Goal: Information Seeking & Learning: Learn about a topic

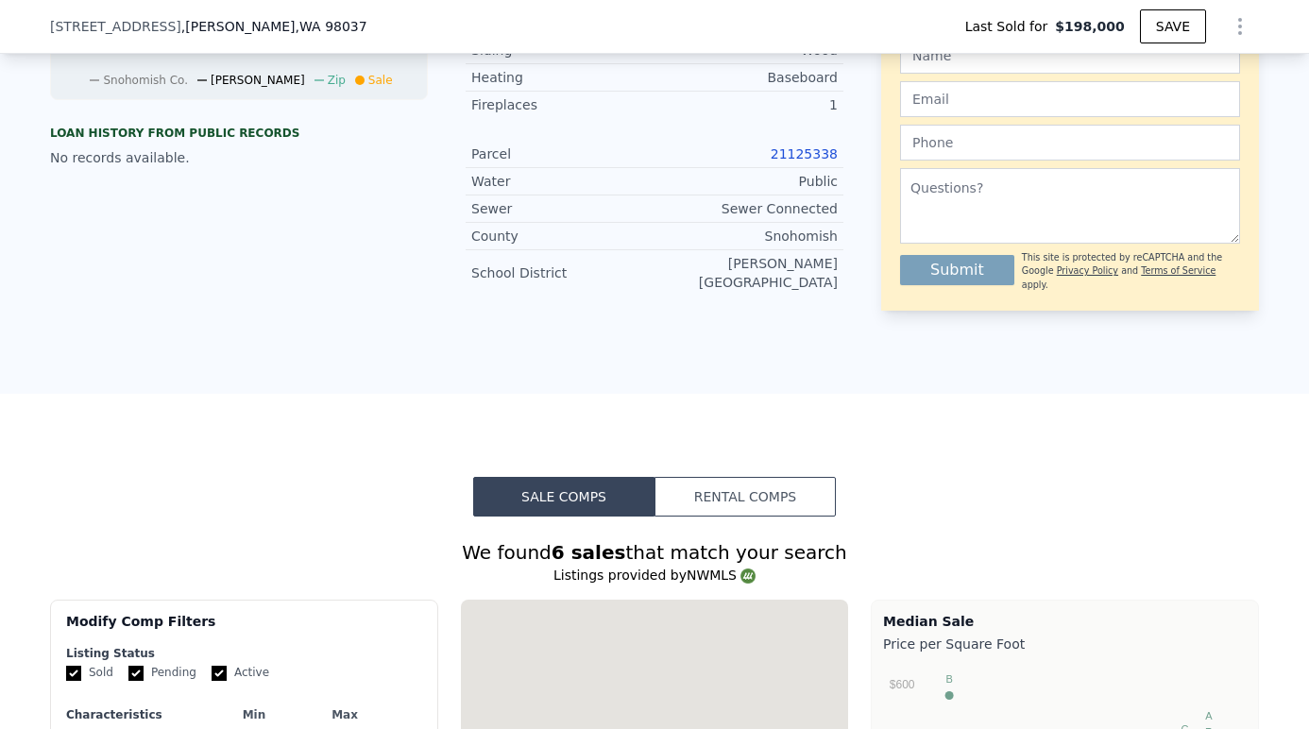
scroll to position [552, 0]
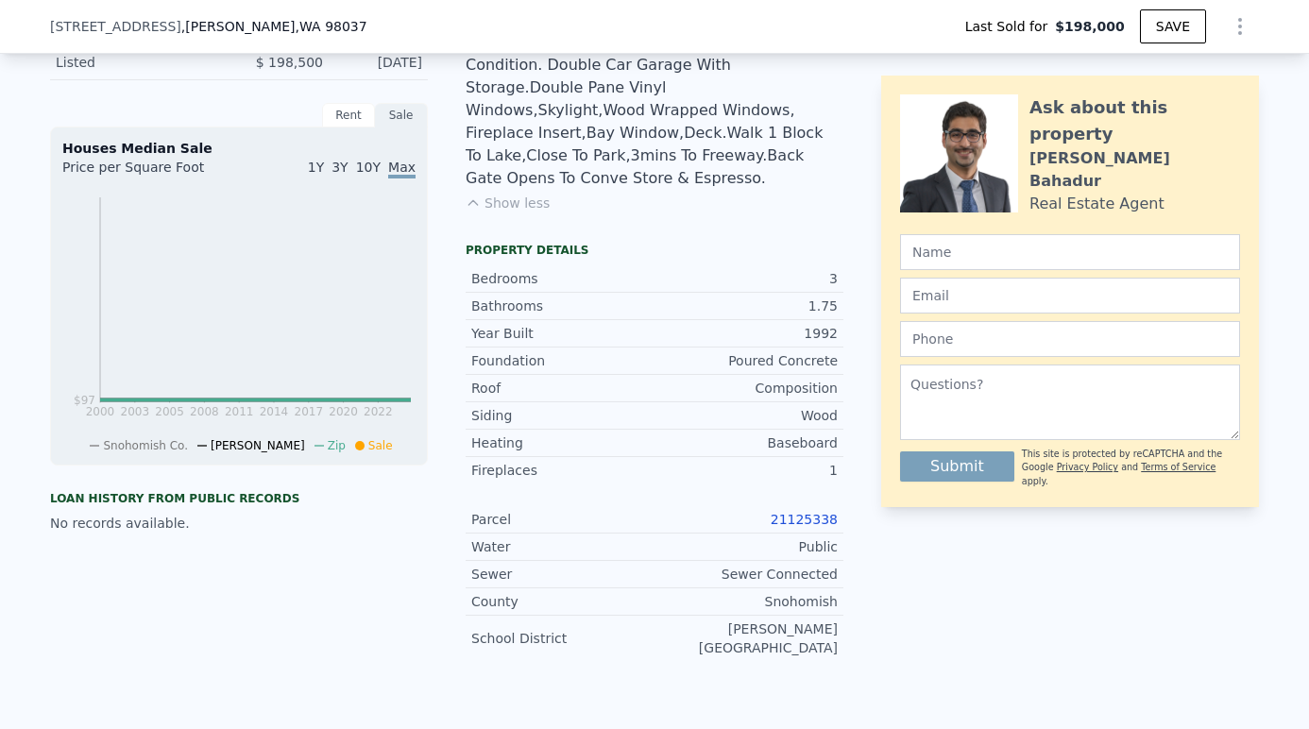
type input "$ 947,000"
type input "$ 662,927"
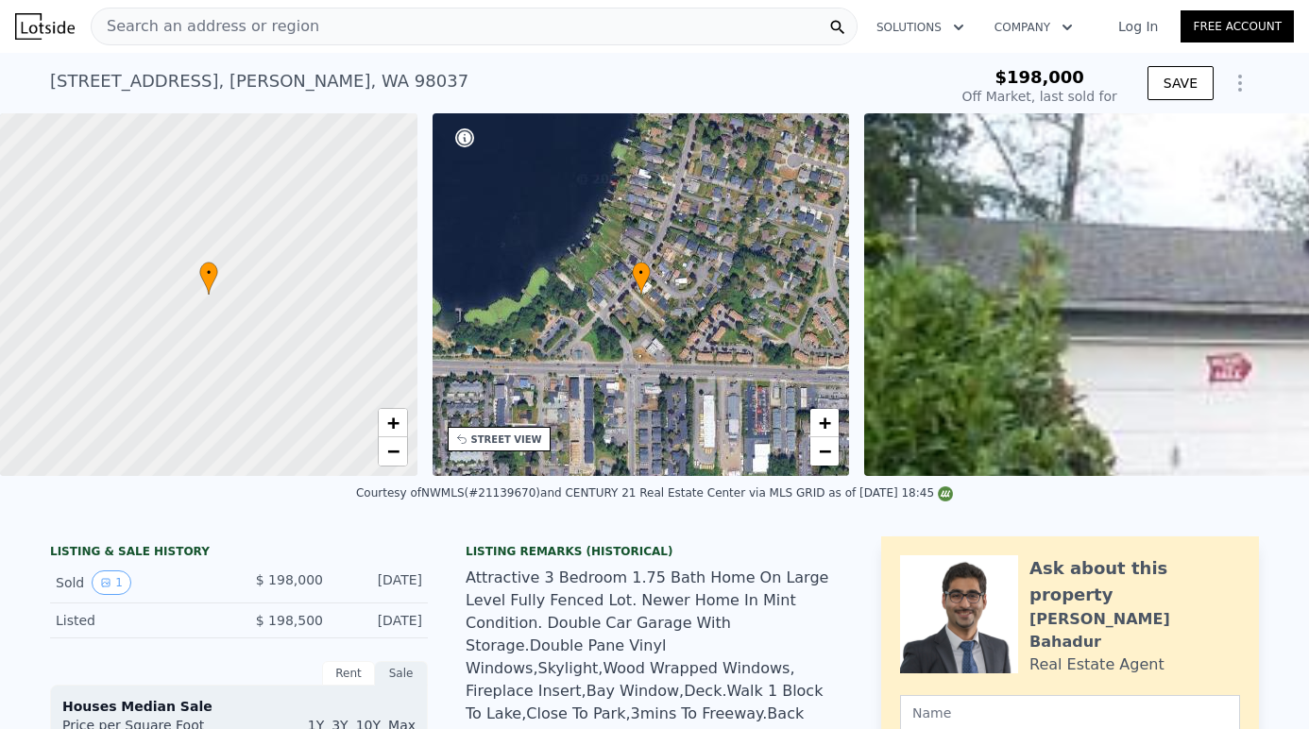
scroll to position [-3, 0]
click at [444, 43] on div "Search an address or region" at bounding box center [474, 27] width 767 height 38
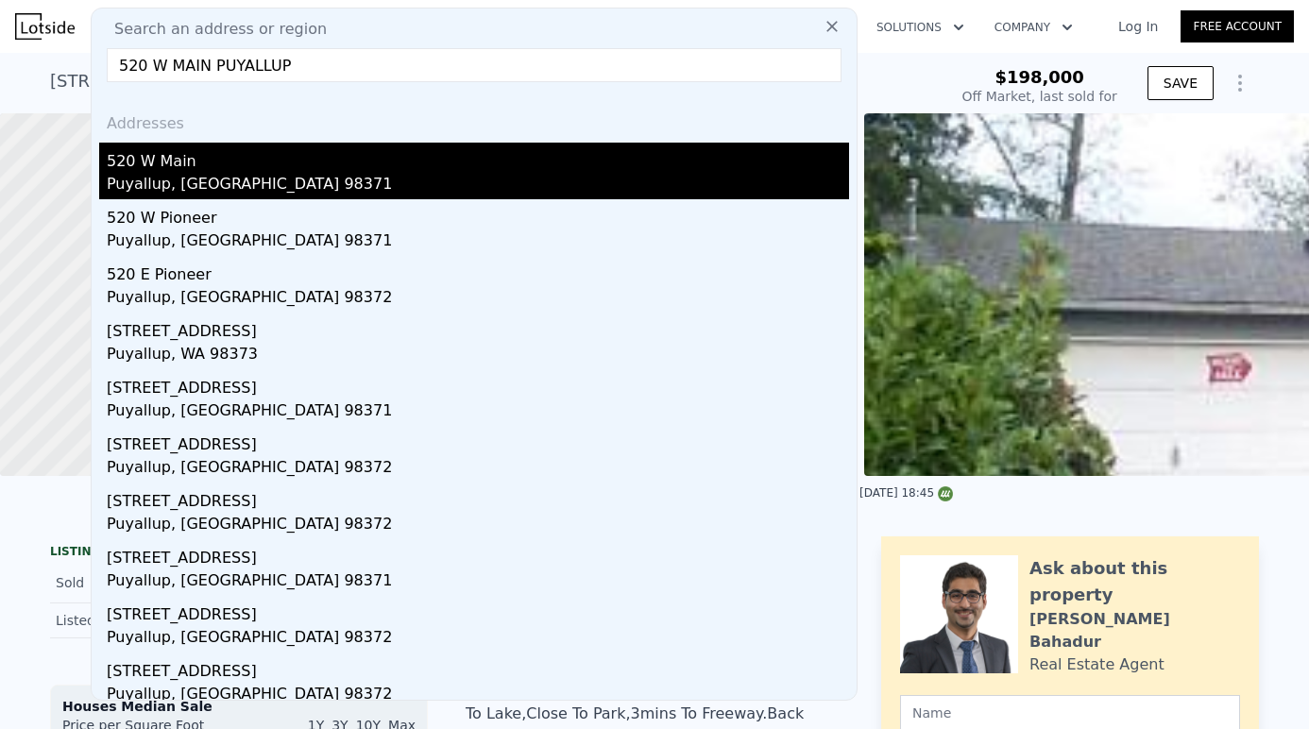
type input "520 W MAIN PUYALLUP"
click at [275, 177] on div "Puyallup, [GEOGRAPHIC_DATA] 98371" at bounding box center [478, 186] width 743 height 26
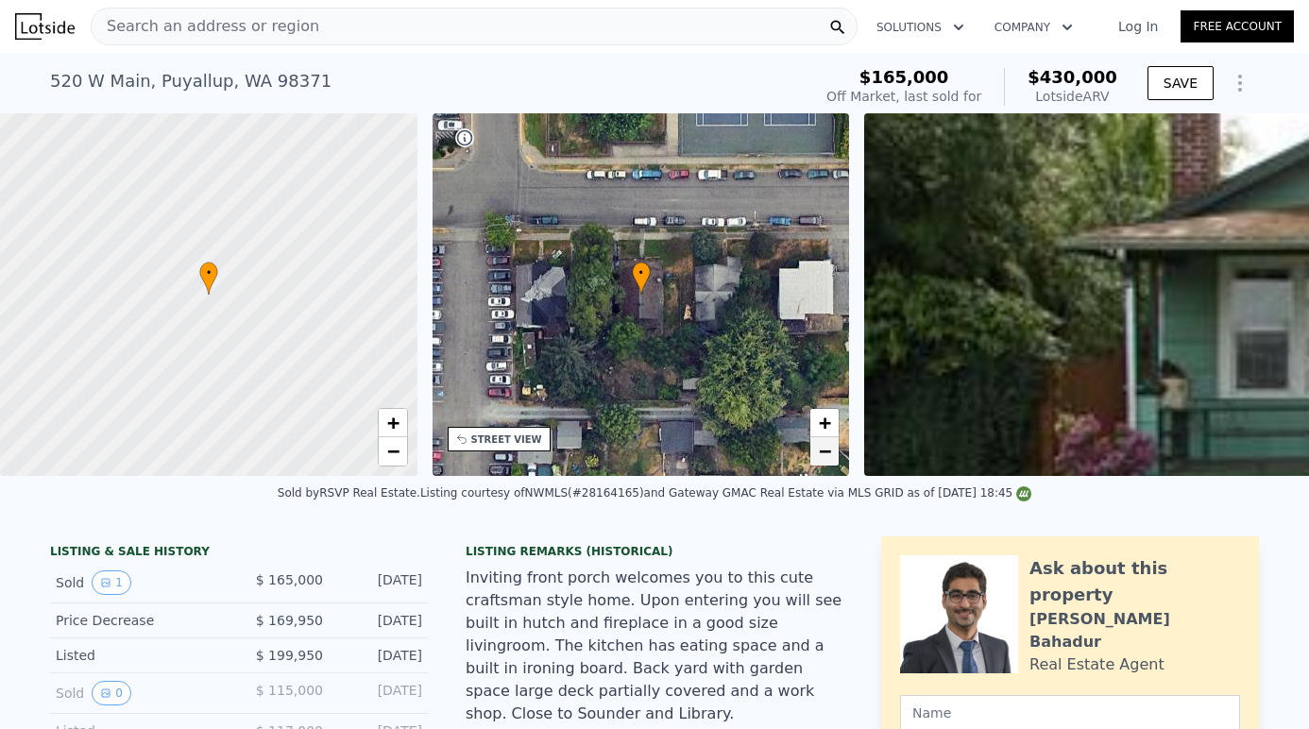
click at [829, 452] on span "−" at bounding box center [825, 451] width 12 height 24
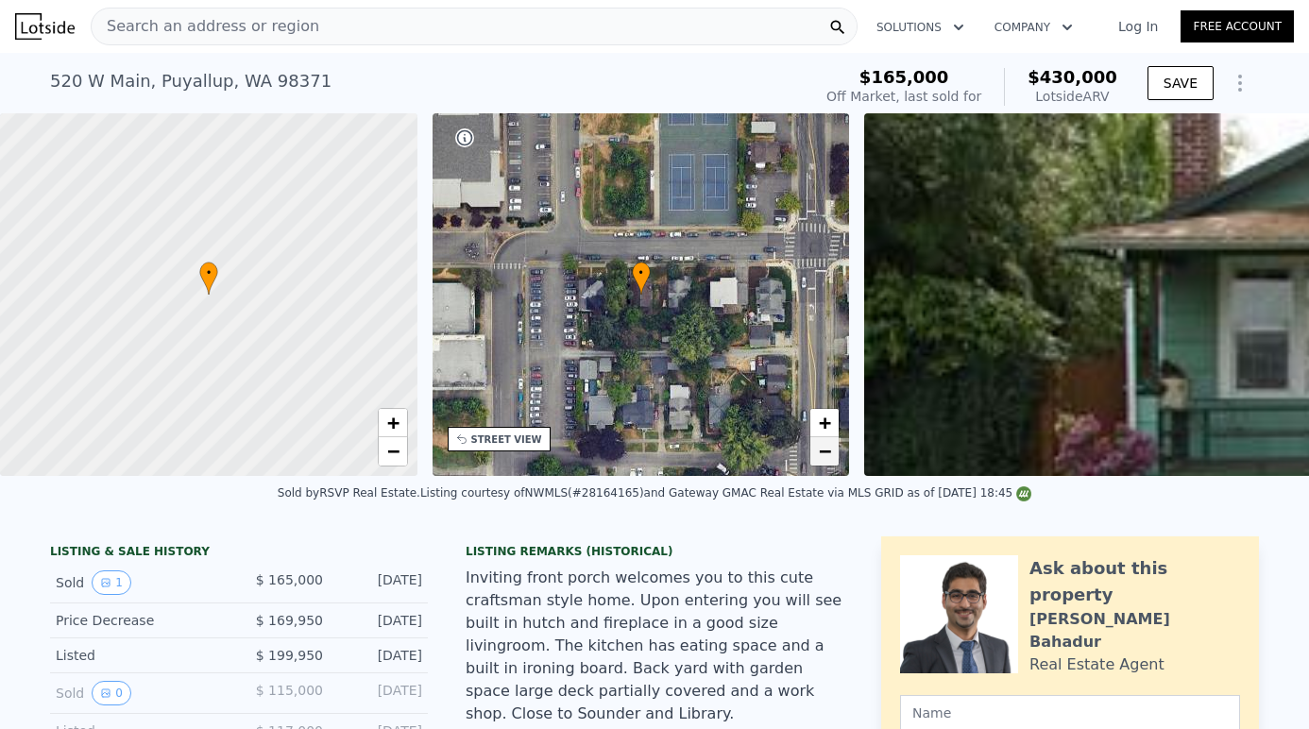
click at [829, 452] on span "−" at bounding box center [825, 451] width 12 height 24
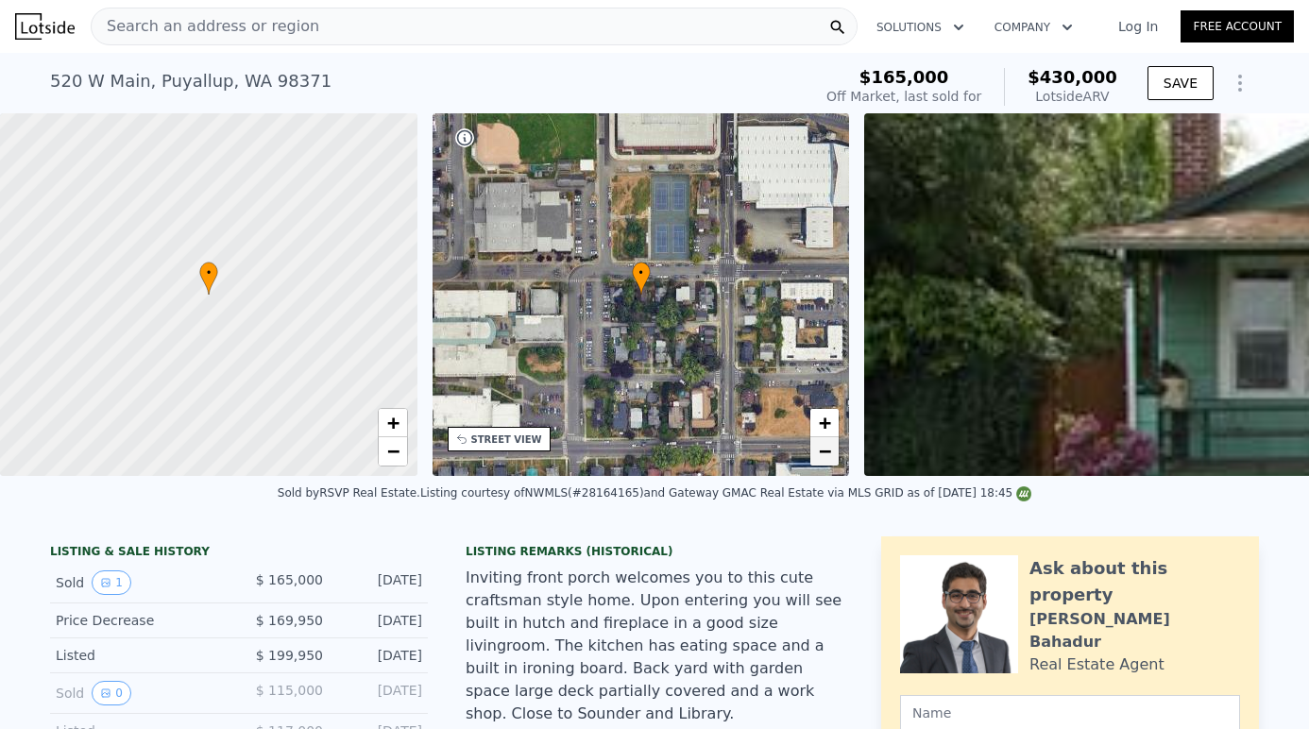
click at [831, 453] on span "−" at bounding box center [825, 451] width 12 height 24
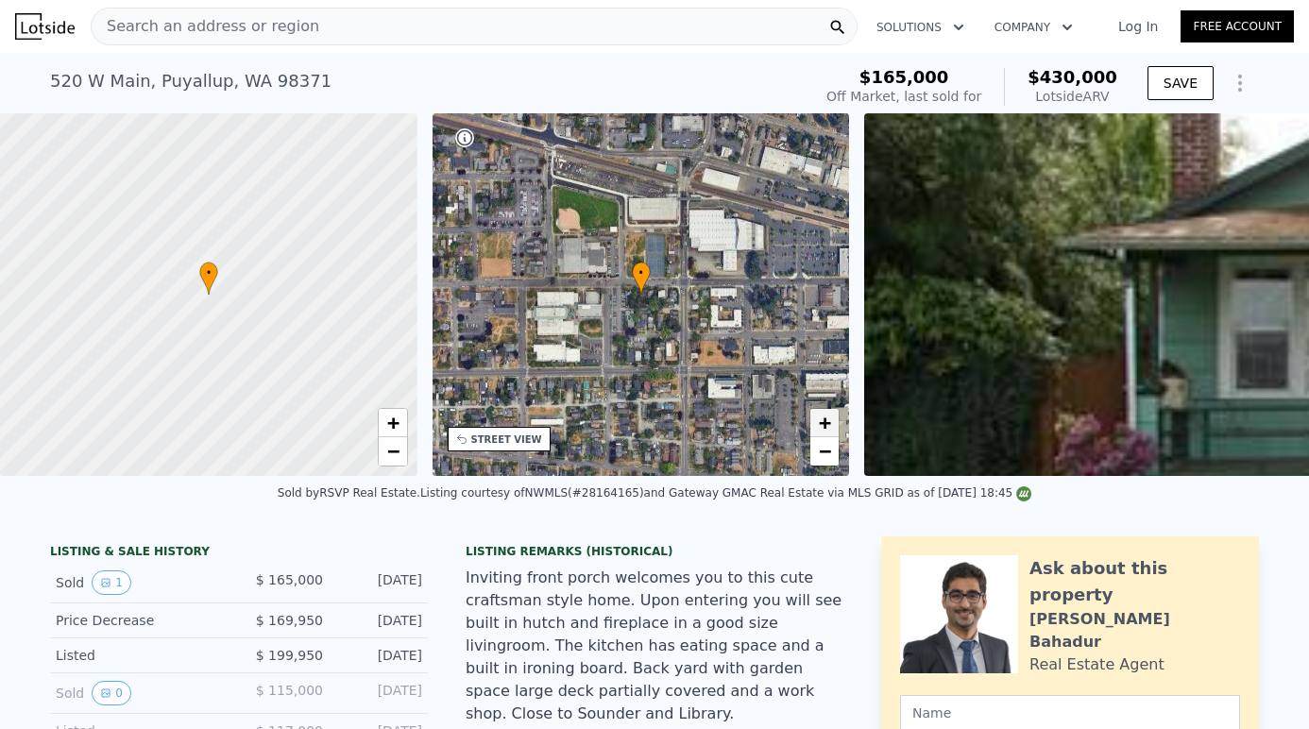
click at [832, 414] on link "+" at bounding box center [825, 423] width 28 height 28
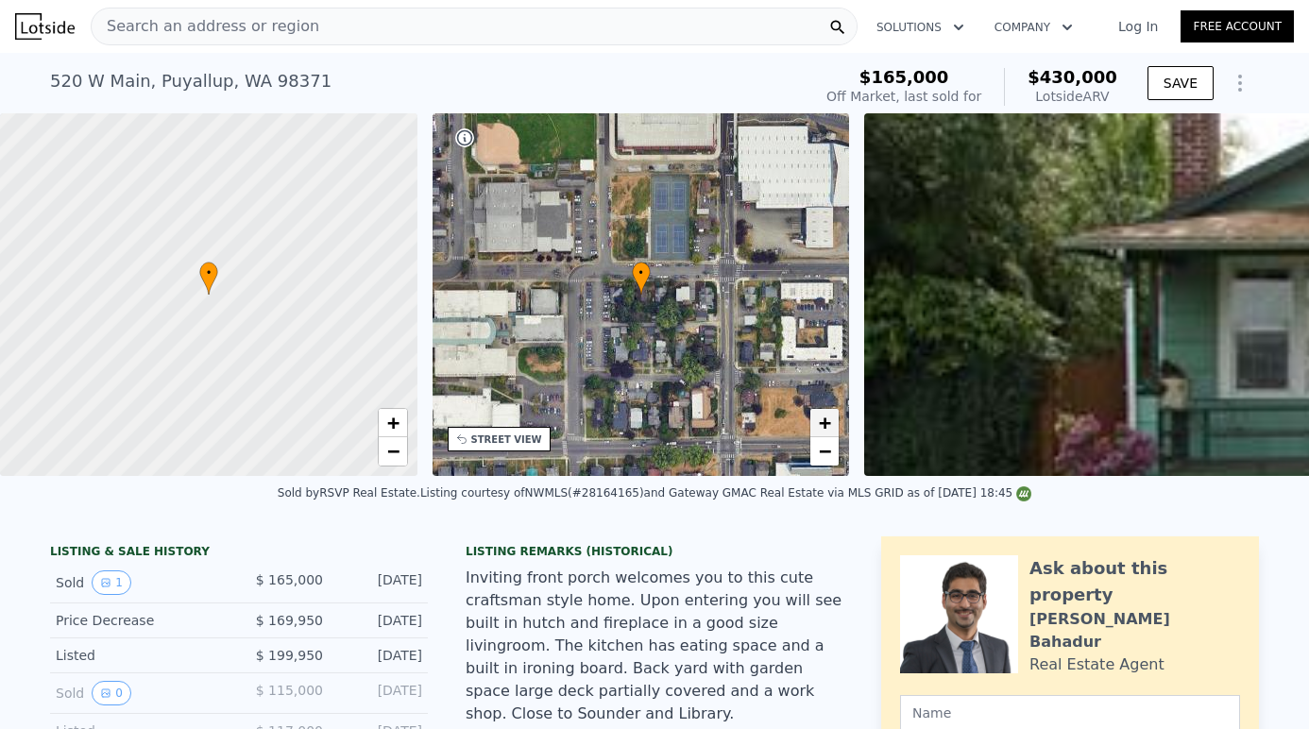
click at [832, 414] on link "+" at bounding box center [825, 423] width 28 height 28
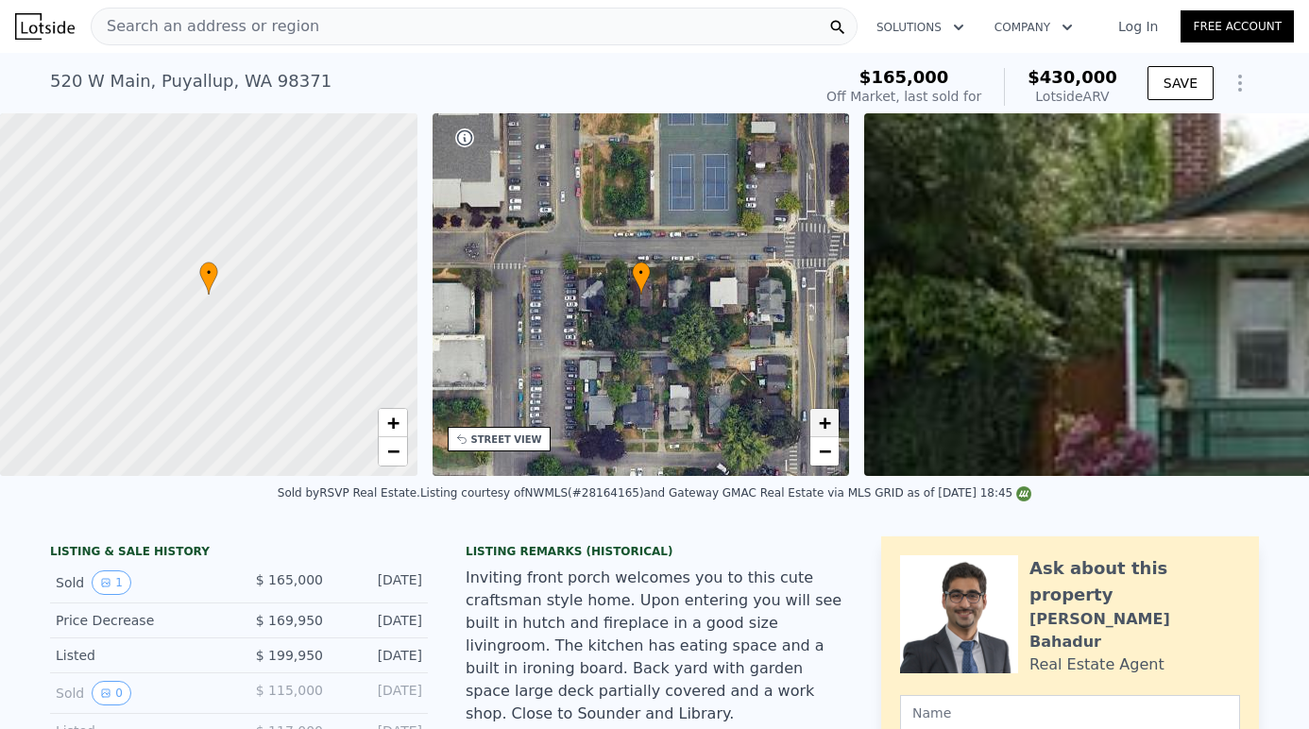
click at [832, 414] on link "+" at bounding box center [825, 423] width 28 height 28
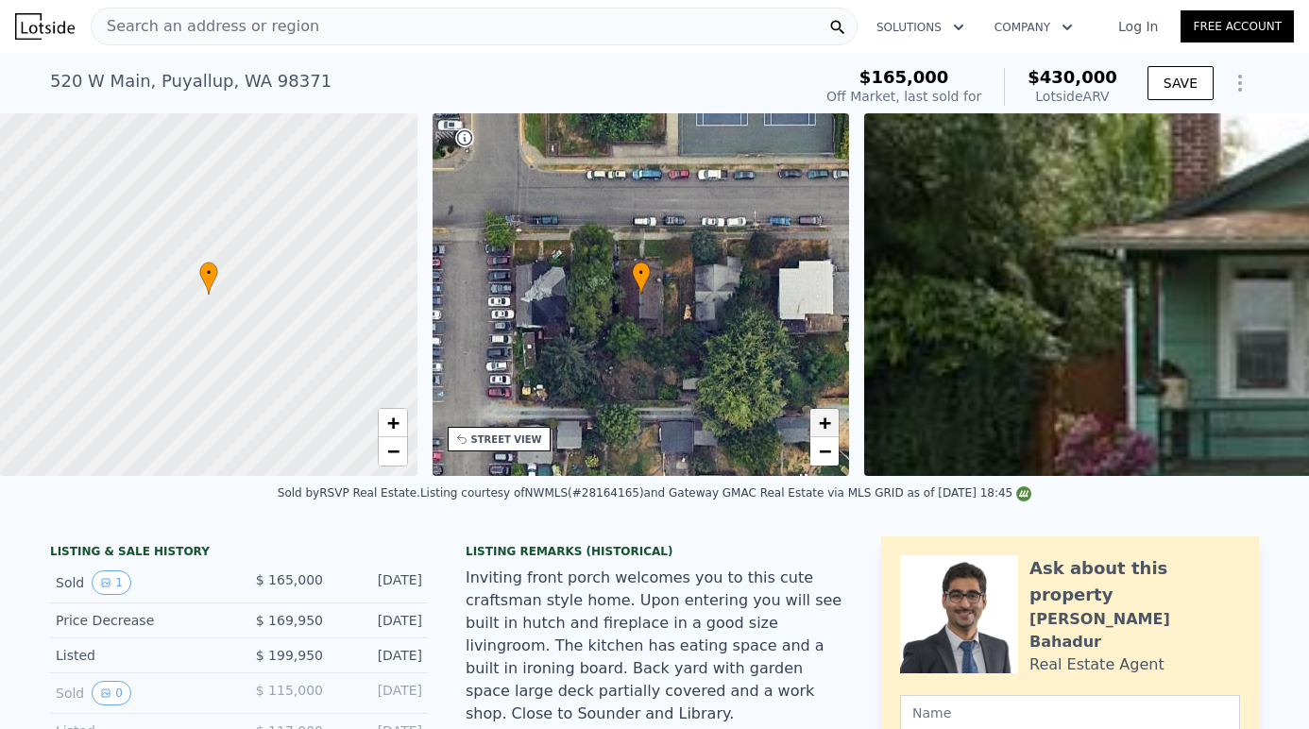
click at [832, 414] on link "+" at bounding box center [825, 423] width 28 height 28
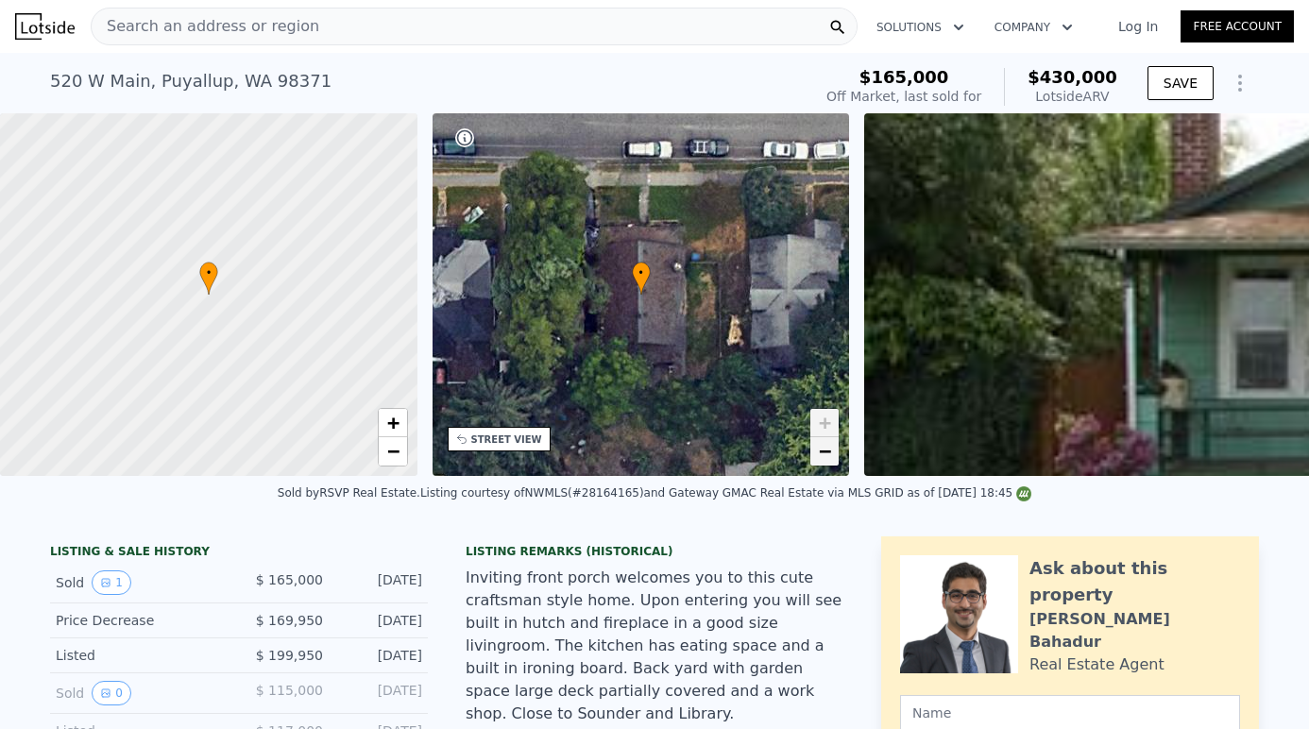
click at [824, 455] on span "−" at bounding box center [825, 451] width 12 height 24
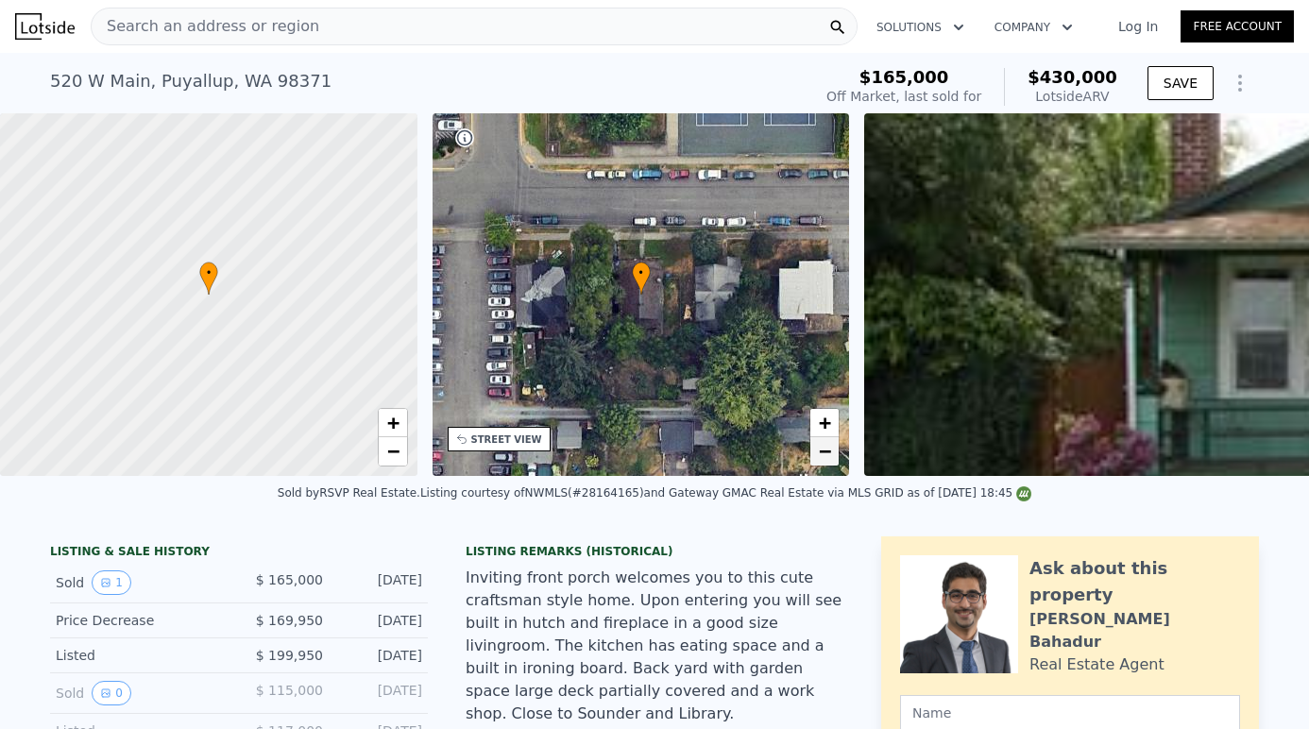
click at [824, 455] on span "−" at bounding box center [825, 451] width 12 height 24
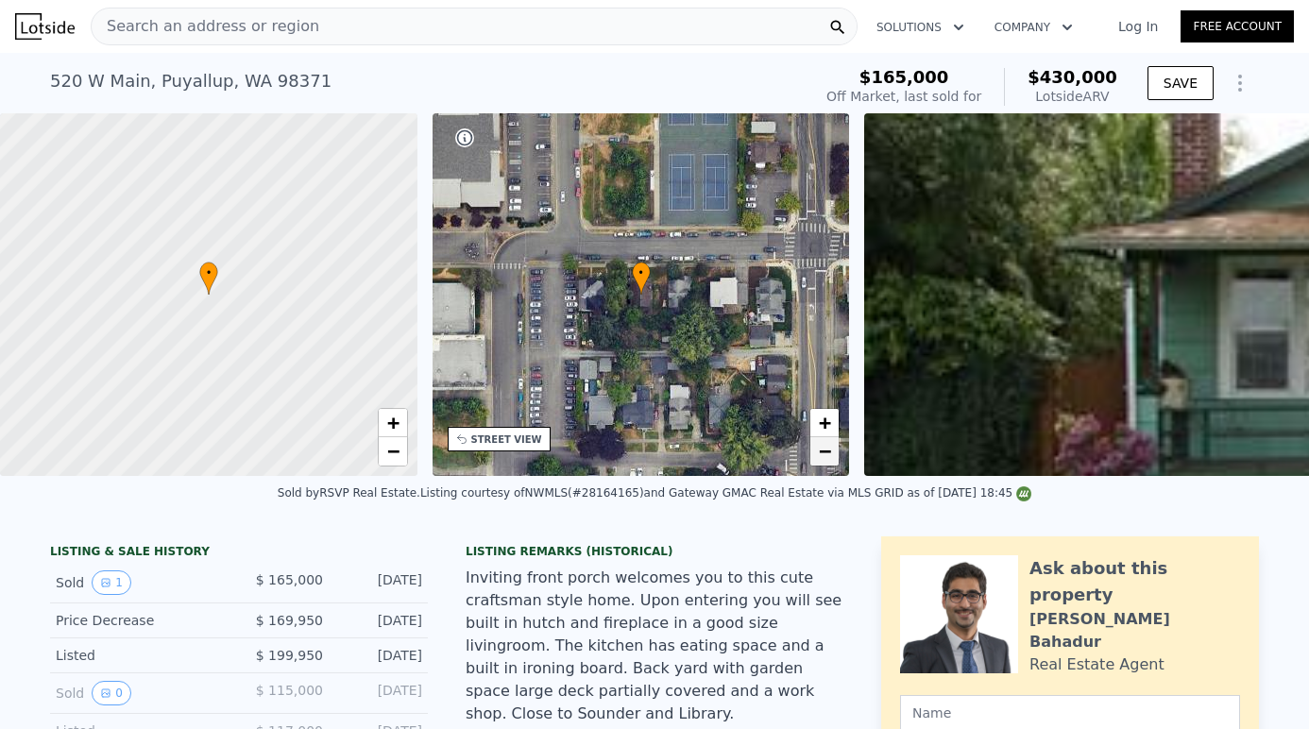
click at [824, 456] on span "−" at bounding box center [825, 451] width 12 height 24
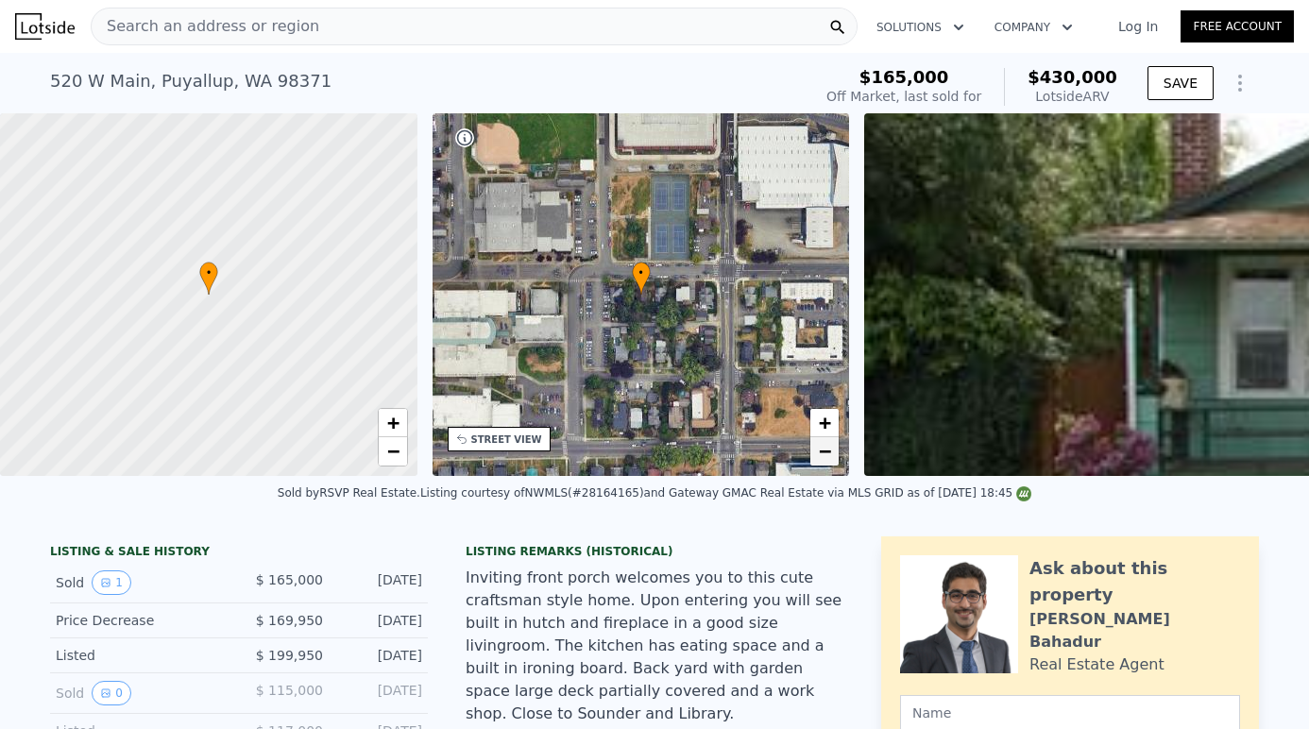
click at [825, 456] on span "−" at bounding box center [825, 451] width 12 height 24
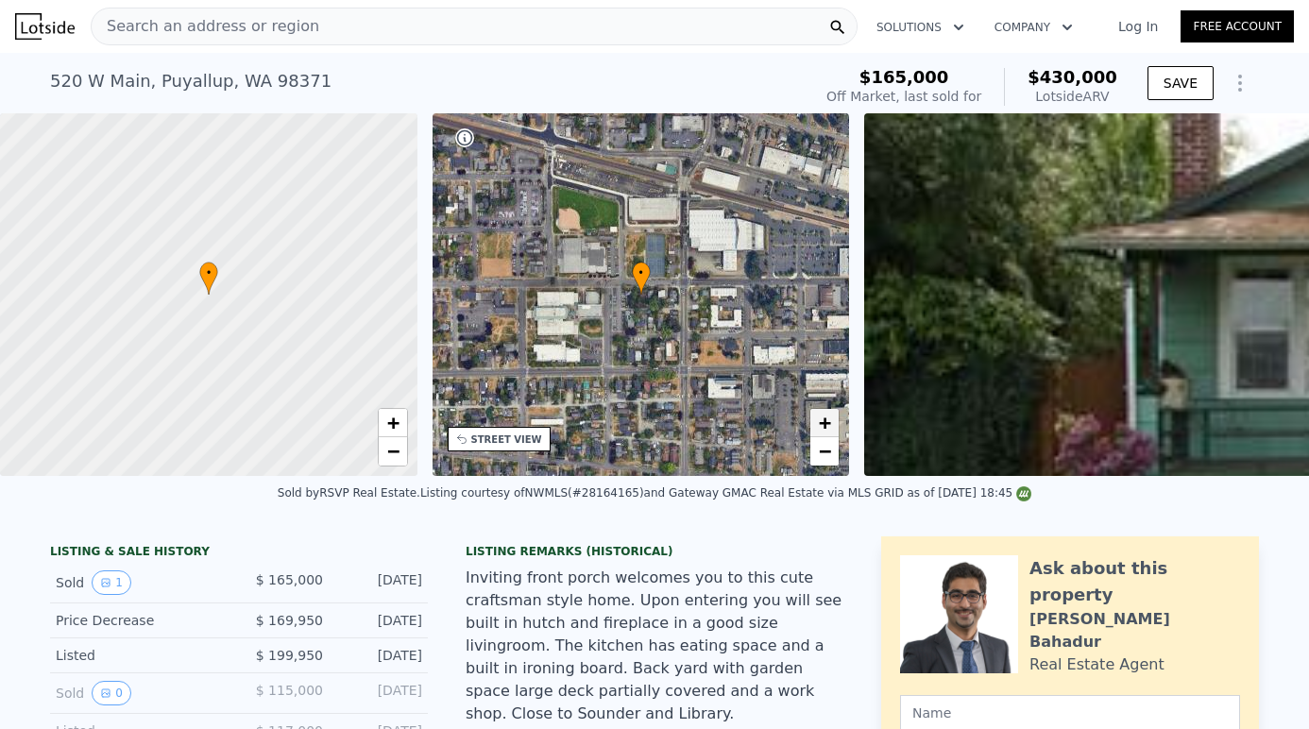
click at [827, 424] on span "+" at bounding box center [825, 423] width 12 height 24
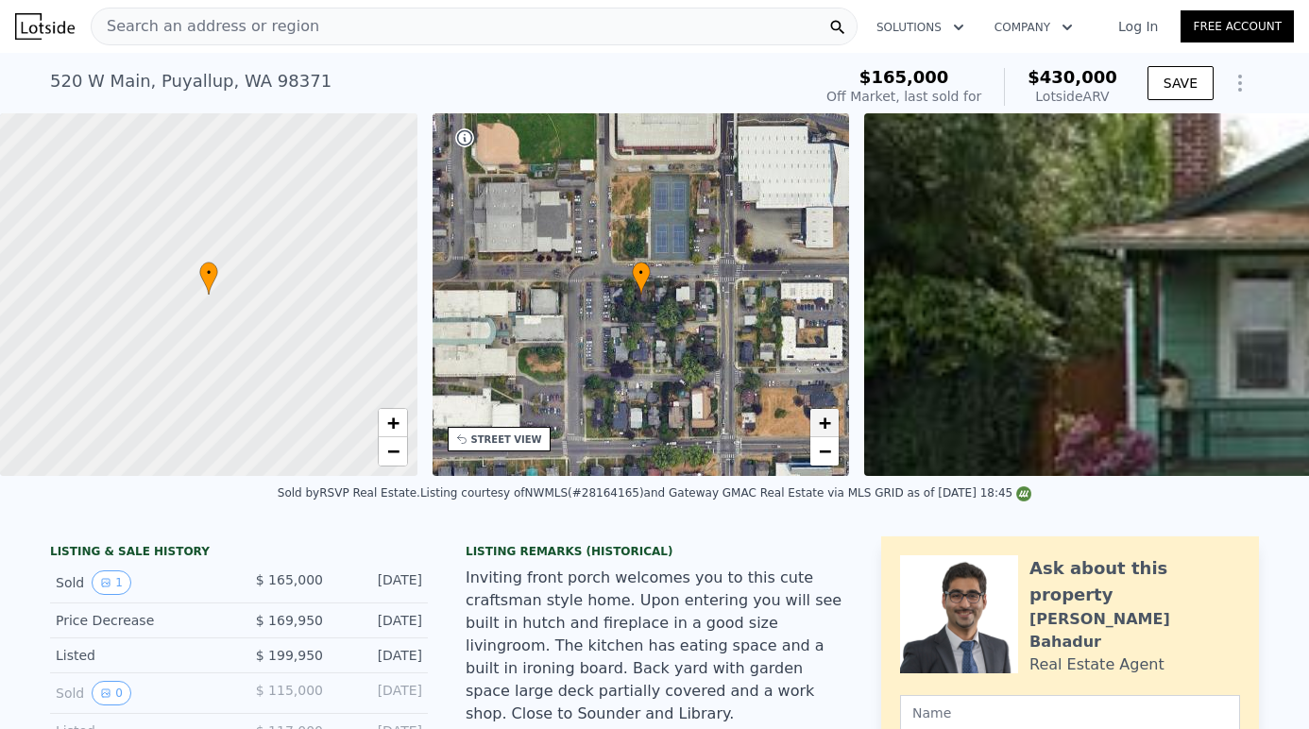
click at [827, 424] on span "+" at bounding box center [825, 423] width 12 height 24
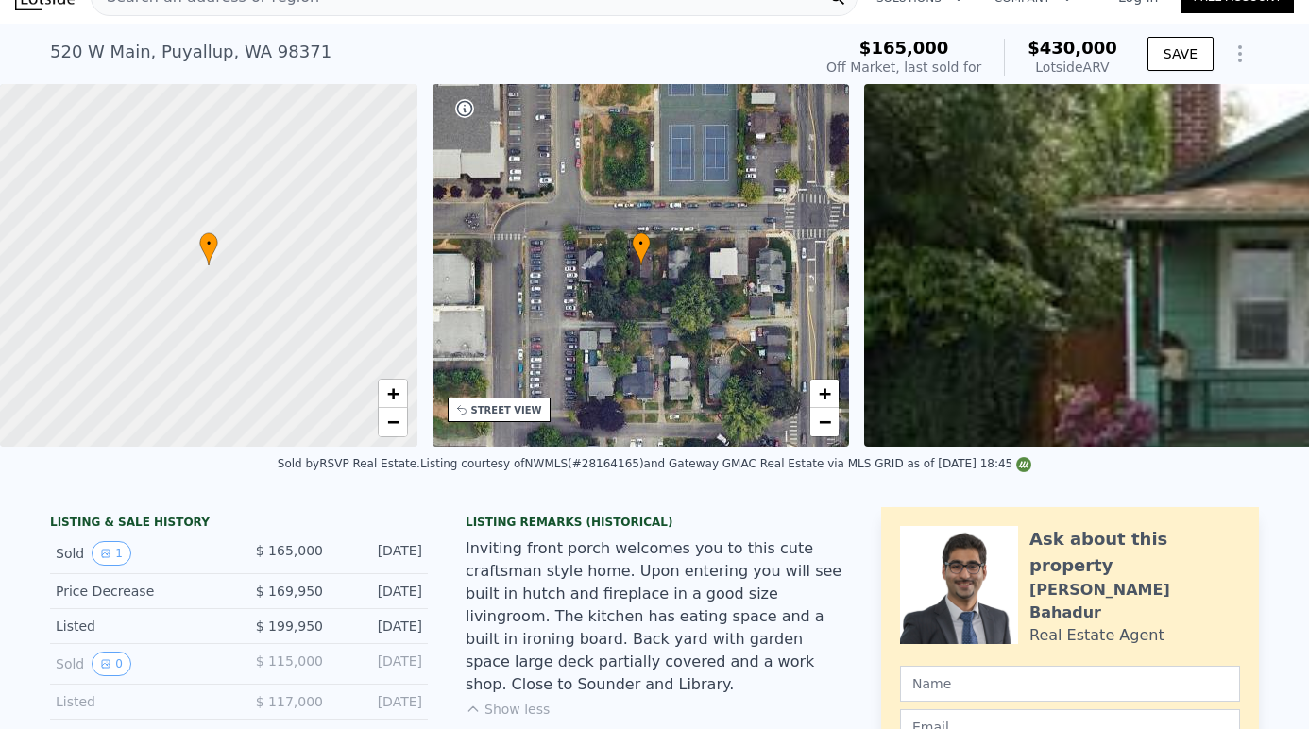
scroll to position [40, 0]
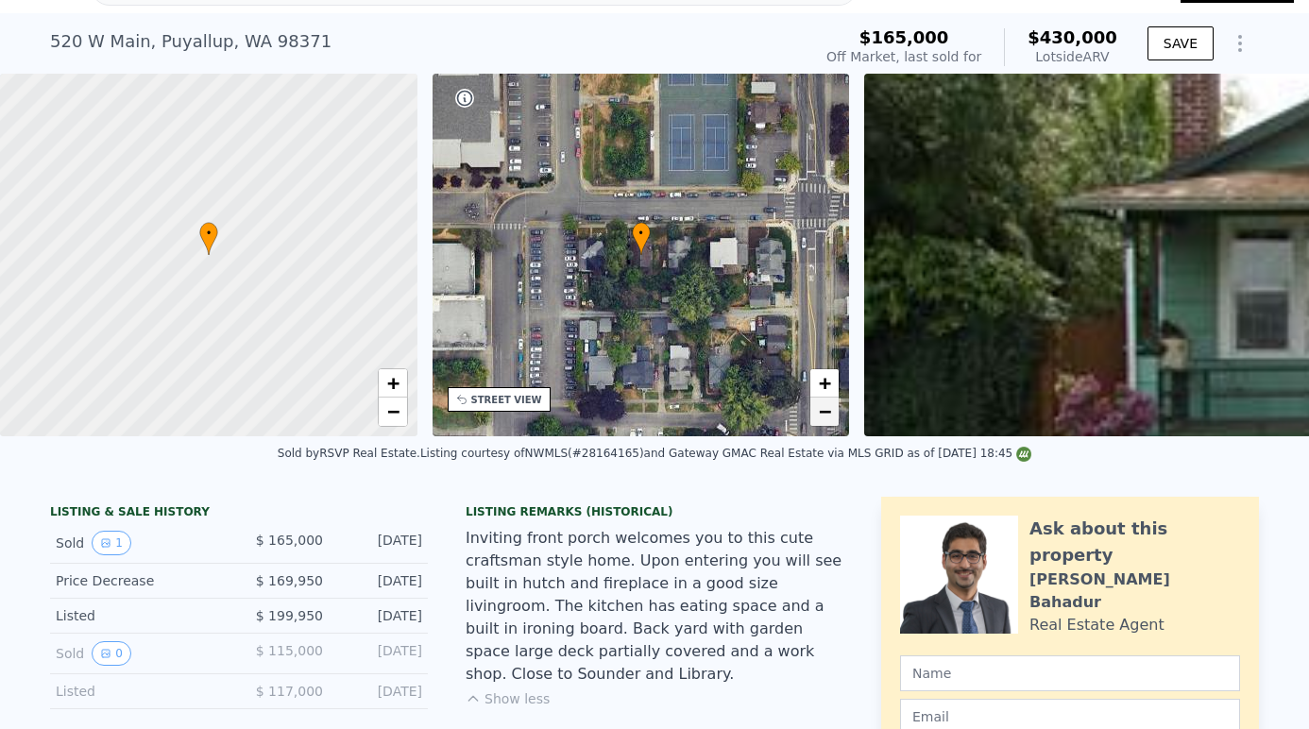
click at [821, 415] on span "−" at bounding box center [825, 412] width 12 height 24
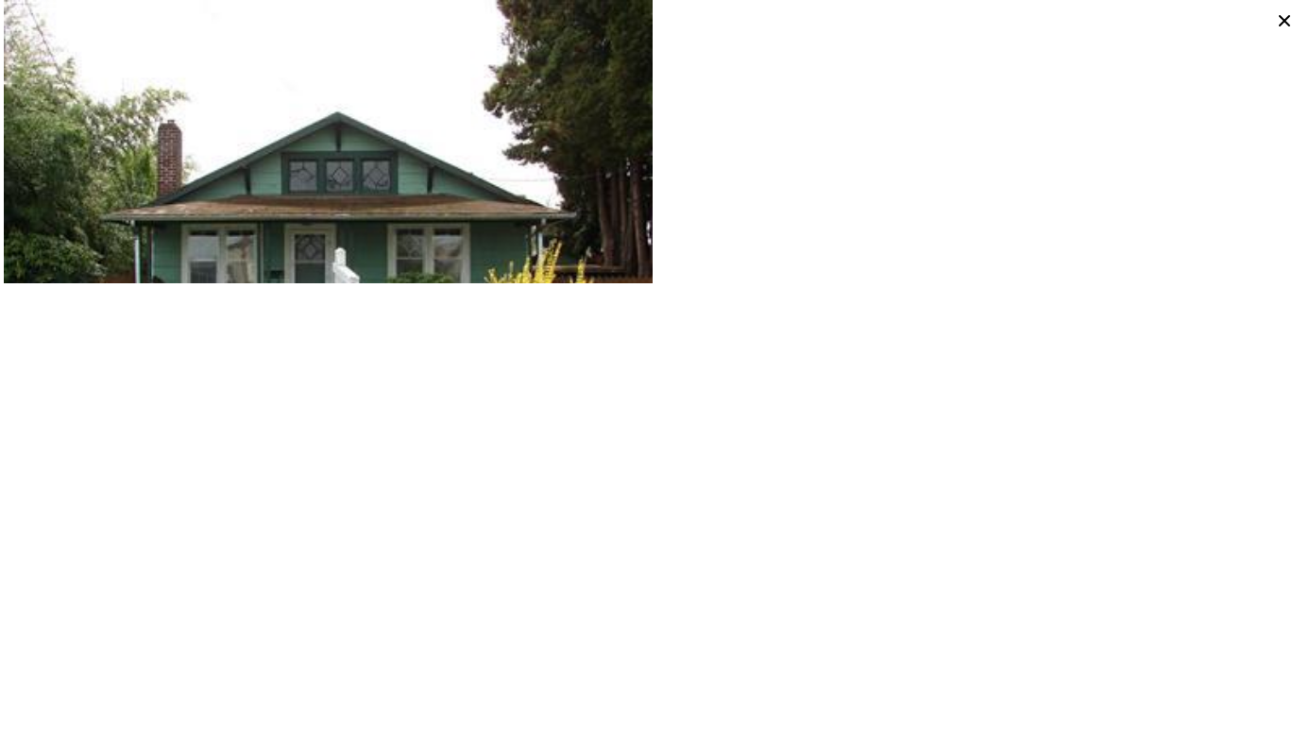
click at [1282, 17] on icon at bounding box center [1284, 20] width 11 height 11
